Goal: Information Seeking & Learning: Stay updated

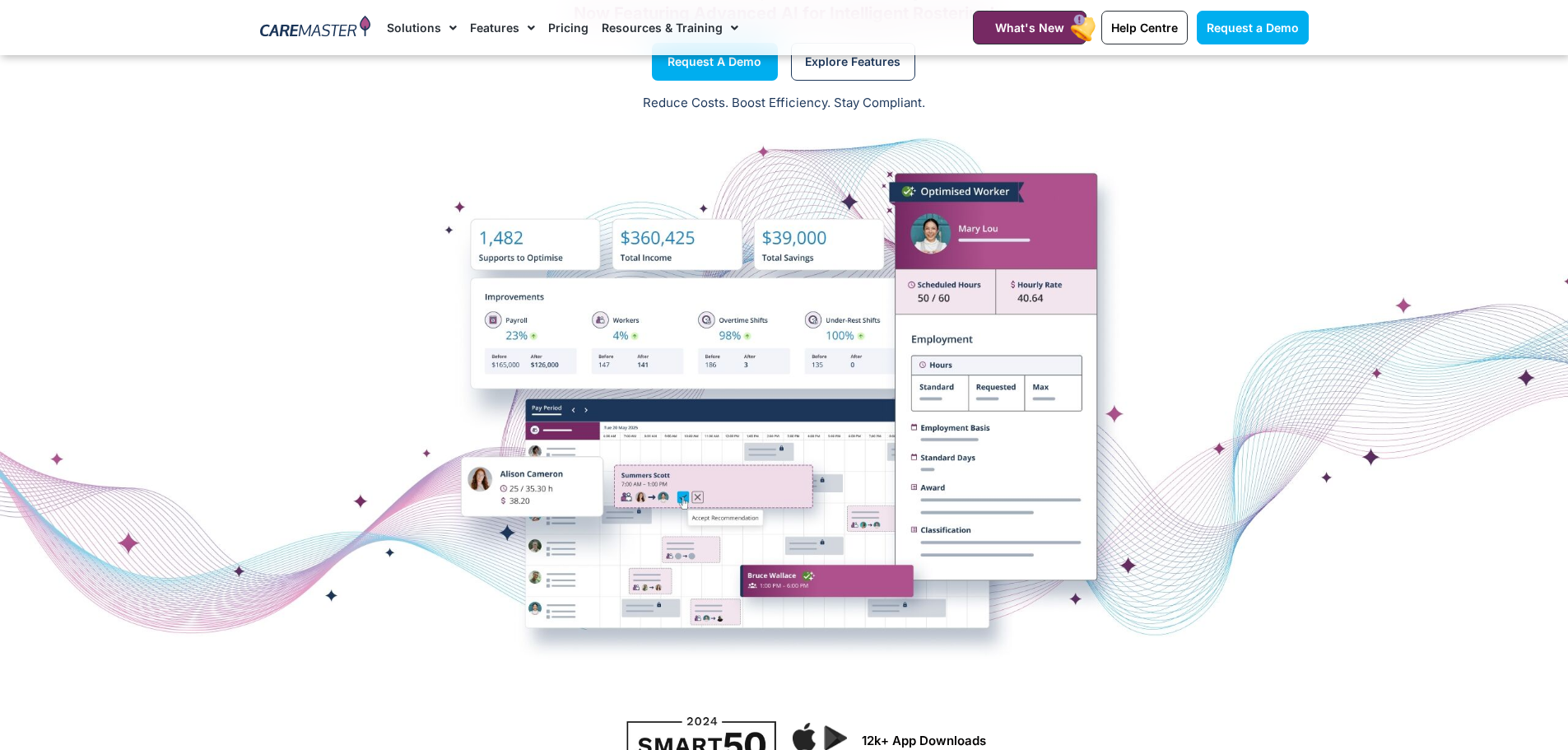
scroll to position [823, 0]
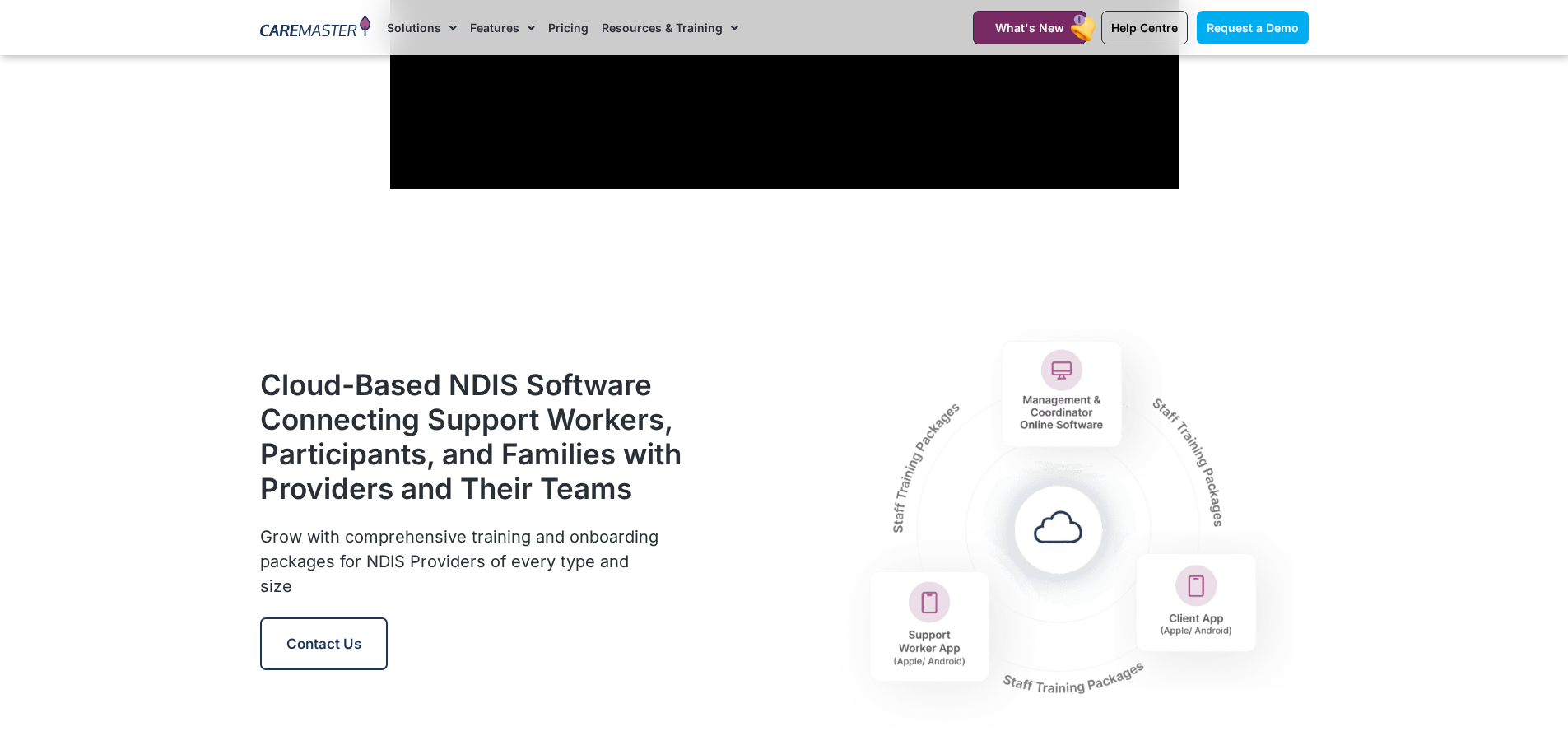
scroll to position [1235, 0]
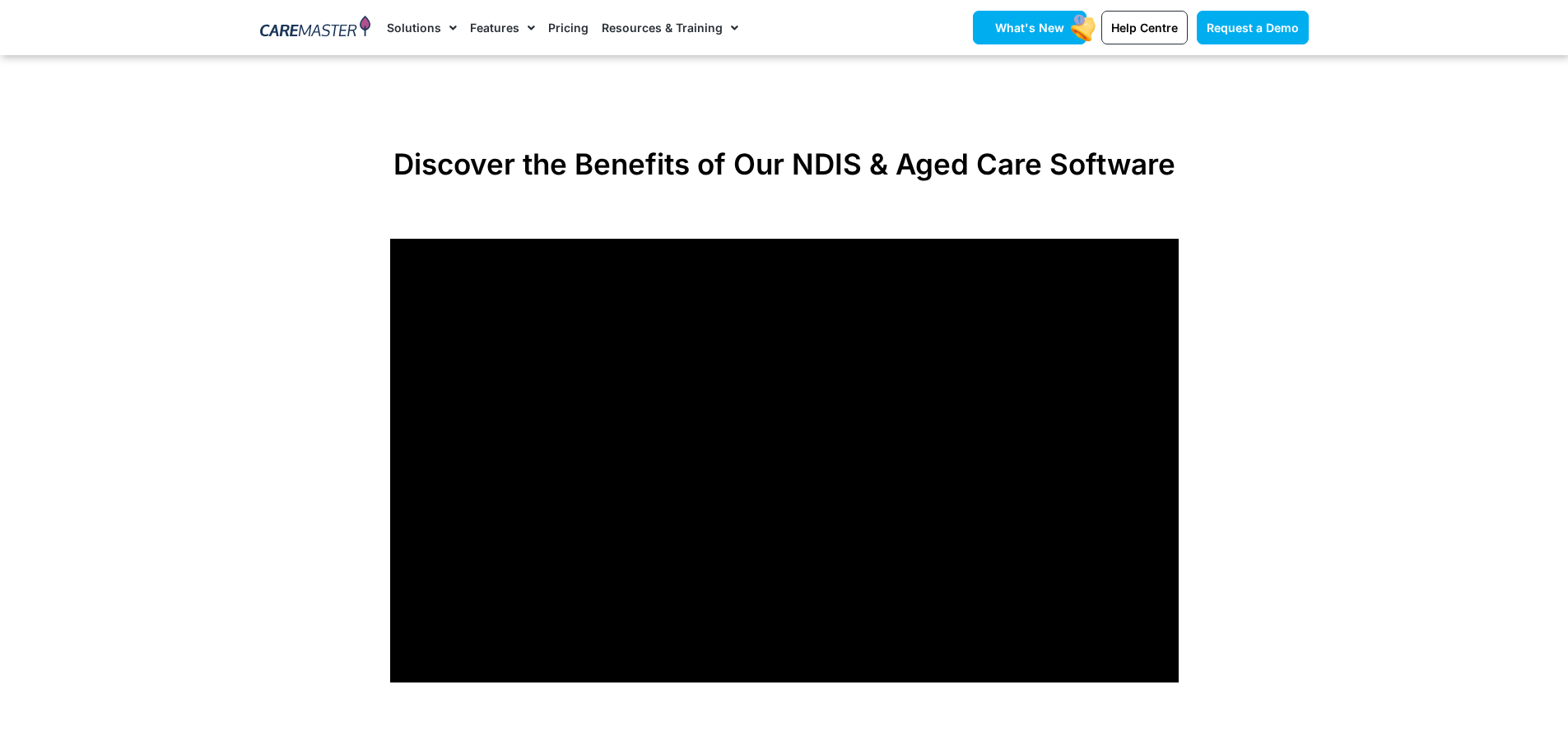
drag, startPoint x: 1070, startPoint y: 34, endPoint x: 1060, endPoint y: 39, distance: 11.2
click at [1069, 34] on link "What's New" at bounding box center [1029, 27] width 113 height 33
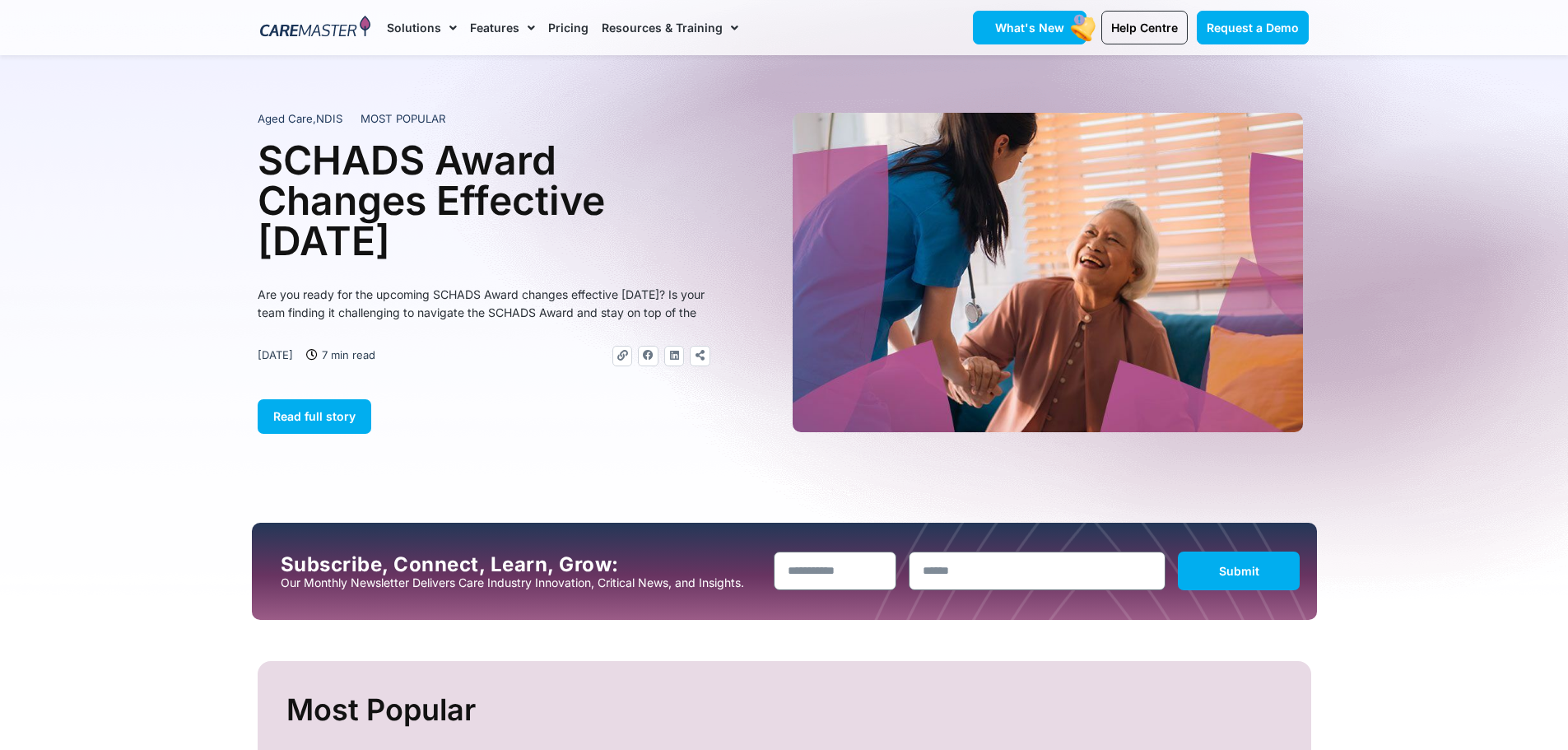
click at [1076, 26] on rect at bounding box center [1083, 28] width 31 height 32
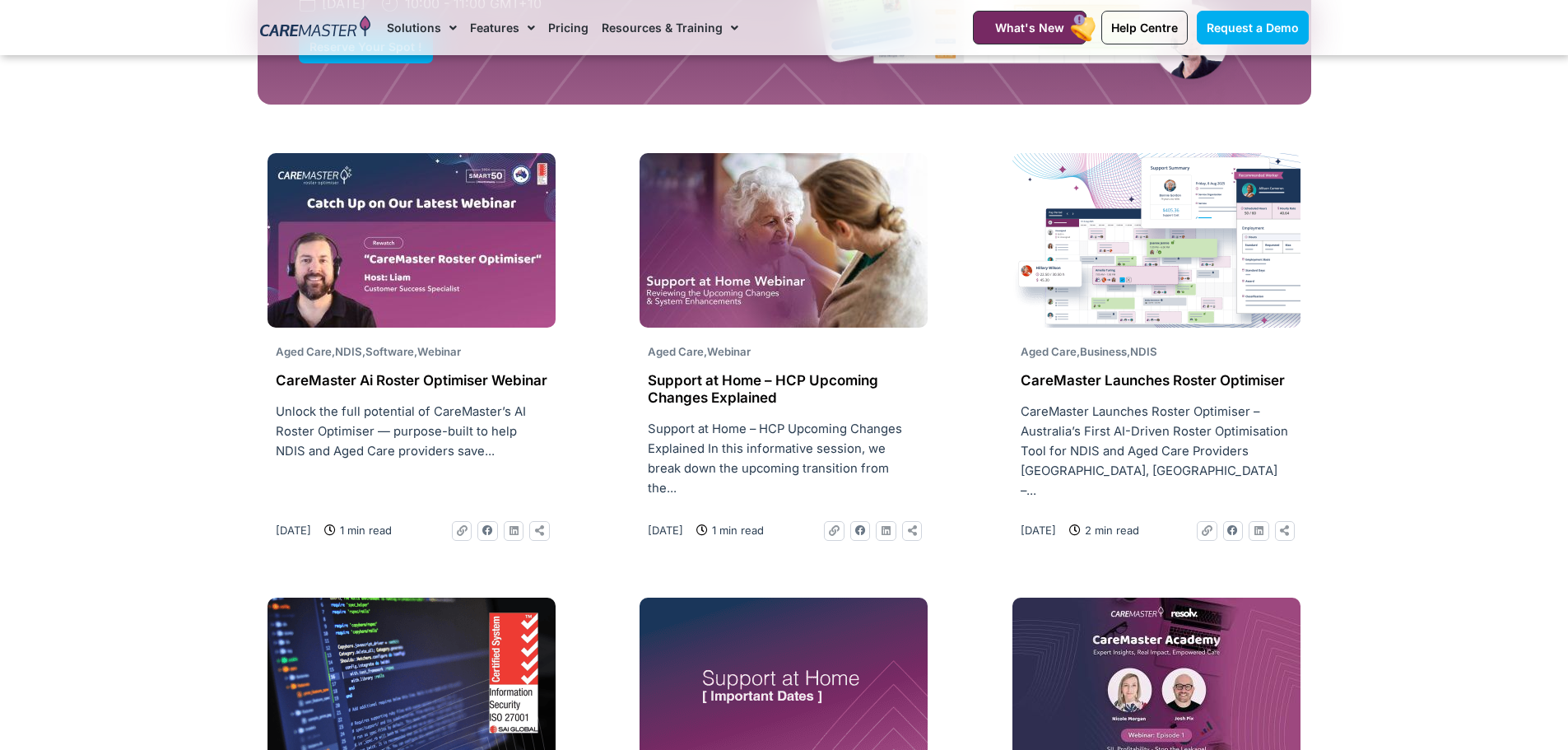
scroll to position [1400, 0]
